Goal: Use online tool/utility: Utilize a website feature to perform a specific function

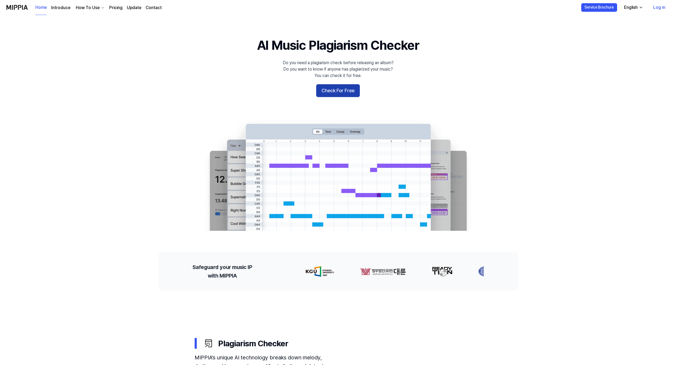
click at [342, 88] on button "Check For Free" at bounding box center [338, 90] width 44 height 13
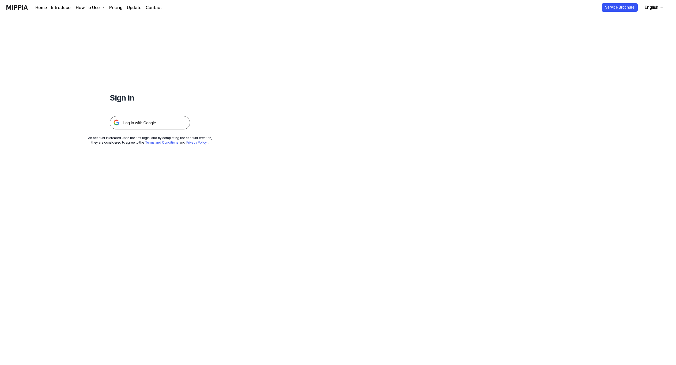
click at [150, 120] on img at bounding box center [150, 122] width 80 height 13
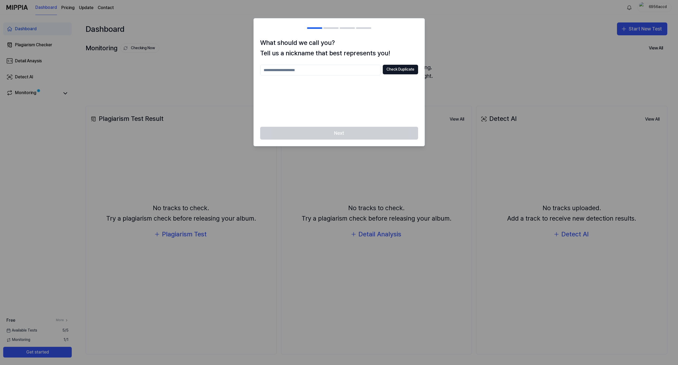
click at [305, 67] on input "text" at bounding box center [320, 70] width 120 height 11
type input "**********"
click at [403, 67] on button "Check Duplicate" at bounding box center [400, 70] width 35 height 10
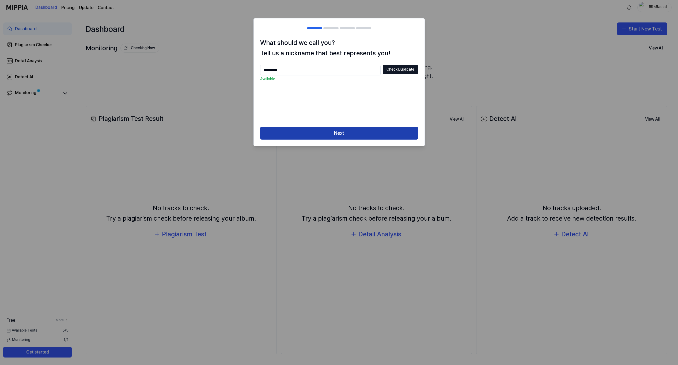
click at [358, 127] on button "Next" at bounding box center [339, 133] width 158 height 13
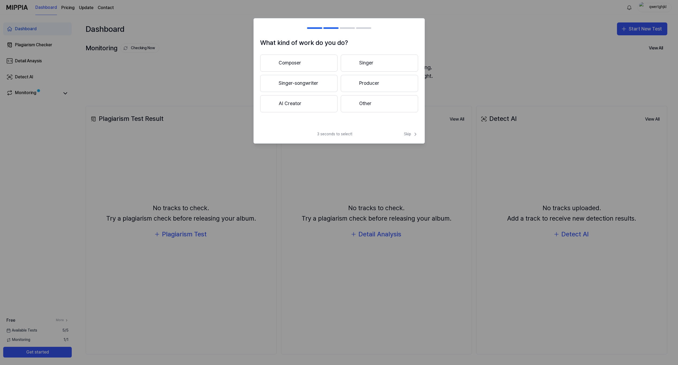
click at [363, 80] on button "Producer" at bounding box center [379, 83] width 77 height 17
click at [363, 80] on button "3 years or more" at bounding box center [379, 84] width 77 height 18
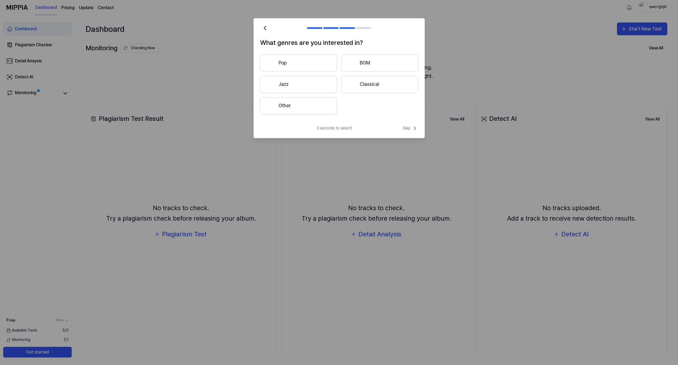
click at [300, 58] on button "Pop" at bounding box center [298, 63] width 77 height 17
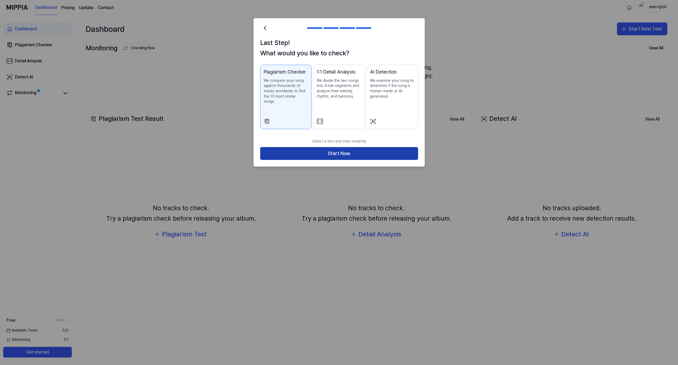
click at [349, 147] on button "Start Now" at bounding box center [339, 153] width 158 height 13
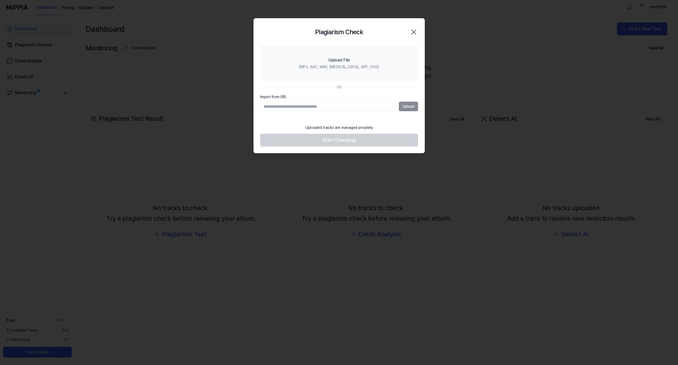
click at [352, 131] on footer "Uploaded tracks are managed privately Start Checking" at bounding box center [339, 134] width 158 height 25
click at [401, 104] on div "Upload" at bounding box center [339, 107] width 158 height 10
click at [404, 103] on div "Upload" at bounding box center [339, 107] width 158 height 10
click at [372, 102] on input "Import from URL" at bounding box center [328, 107] width 136 height 10
click at [413, 104] on div "Upload" at bounding box center [339, 107] width 158 height 10
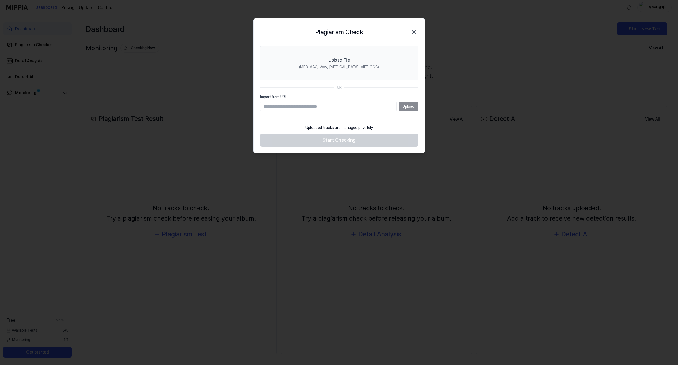
click at [361, 102] on input "Import from URL" at bounding box center [328, 107] width 136 height 10
paste input "**********"
type input "**********"
click at [413, 104] on button "Upload" at bounding box center [408, 107] width 19 height 10
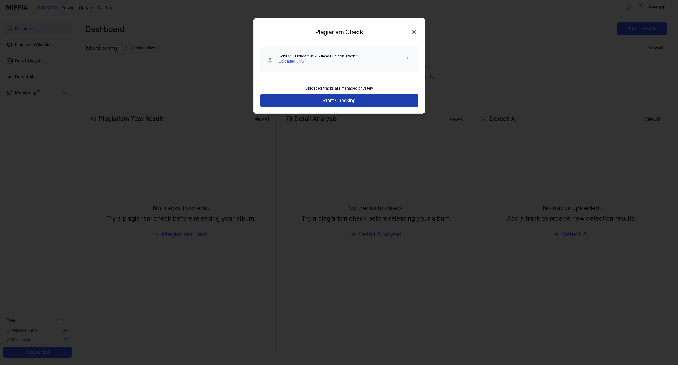
click at [361, 97] on button "Start Checking" at bounding box center [339, 100] width 158 height 13
